Goal: Information Seeking & Learning: Learn about a topic

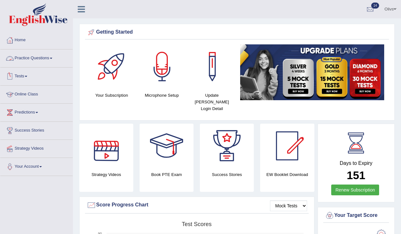
click at [54, 59] on link "Practice Questions" at bounding box center [36, 57] width 72 height 16
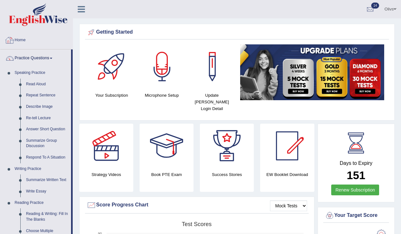
click at [23, 41] on link "Home" at bounding box center [36, 39] width 72 height 16
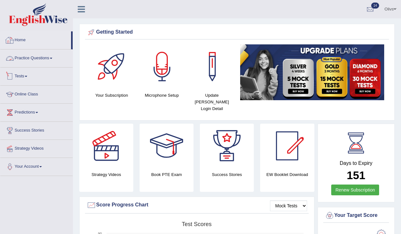
click at [27, 76] on link "Tests" at bounding box center [36, 76] width 72 height 16
click at [27, 76] on span at bounding box center [26, 76] width 3 height 1
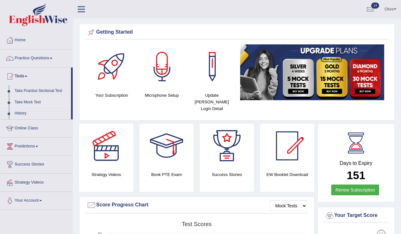
click at [30, 103] on link "Take Mock Test" at bounding box center [41, 102] width 59 height 11
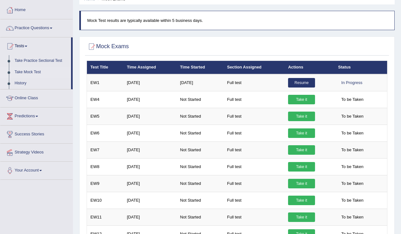
scroll to position [29, 0]
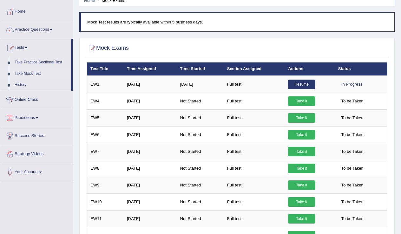
click at [35, 100] on link "Online Class" at bounding box center [36, 99] width 72 height 16
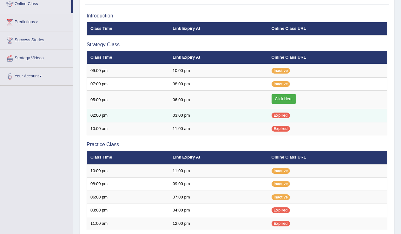
scroll to position [94, 0]
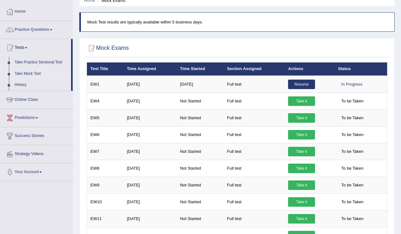
click at [42, 153] on link "Strategy Videos" at bounding box center [36, 153] width 72 height 16
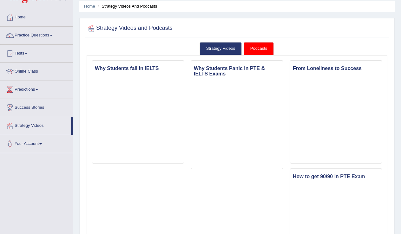
scroll to position [19, 0]
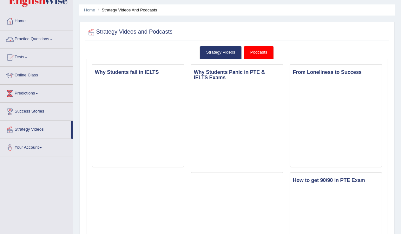
click at [55, 40] on link "Practice Questions" at bounding box center [36, 38] width 72 height 16
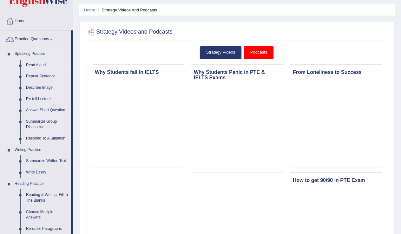
click at [40, 65] on link "Read Aloud" at bounding box center [47, 65] width 48 height 11
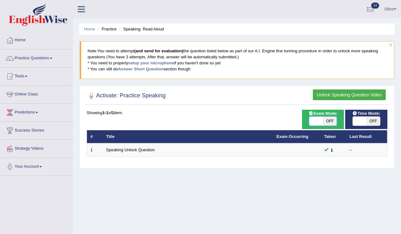
click at [316, 121] on span at bounding box center [316, 121] width 14 height 9
checkbox input "true"
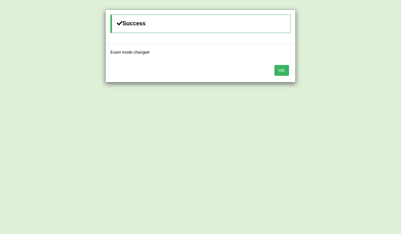
click at [281, 72] on button "OK" at bounding box center [281, 70] width 15 height 11
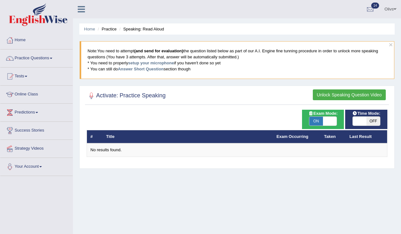
click at [357, 120] on span at bounding box center [359, 121] width 14 height 9
checkbox input "true"
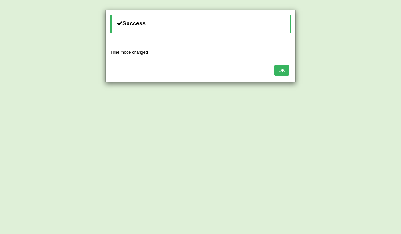
click at [283, 69] on button "OK" at bounding box center [281, 70] width 15 height 11
